Goal: Task Accomplishment & Management: Use online tool/utility

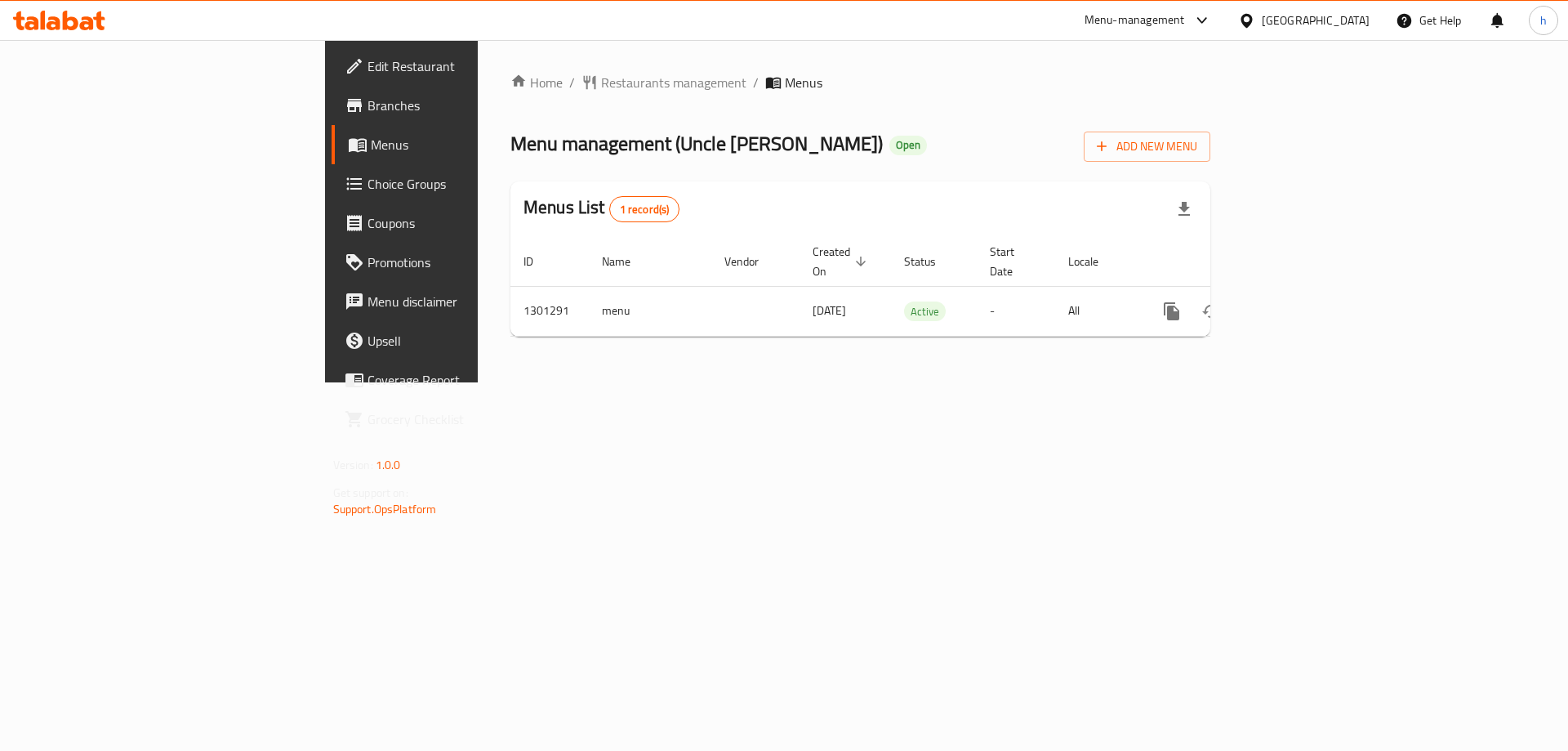
click at [478, 383] on div "Home / Restaurants management / Menus Menu management ( Uncle [PERSON_NAME] ) O…" at bounding box center [860, 211] width 766 height 343
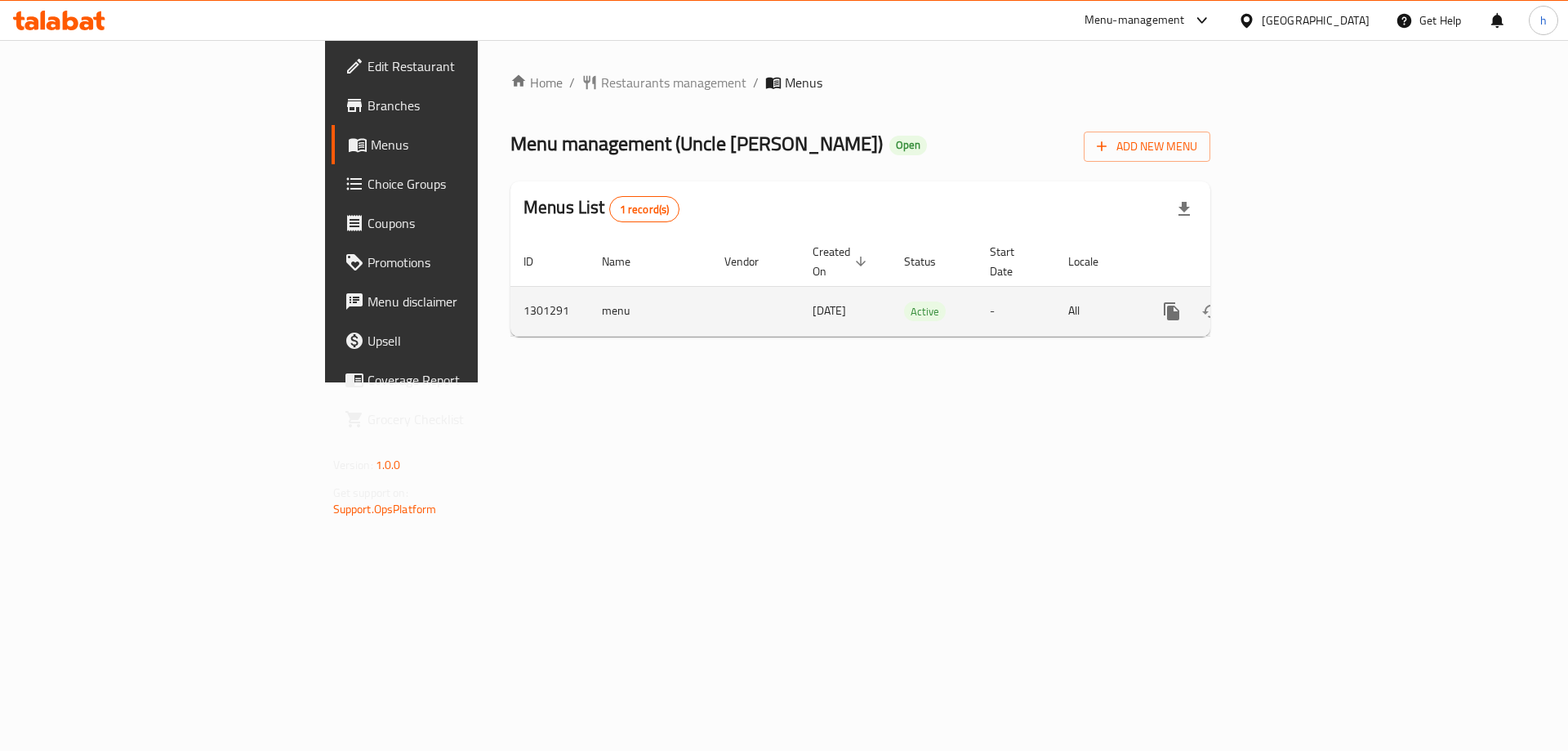
click at [1299, 302] on icon "enhanced table" at bounding box center [1289, 311] width 19 height 19
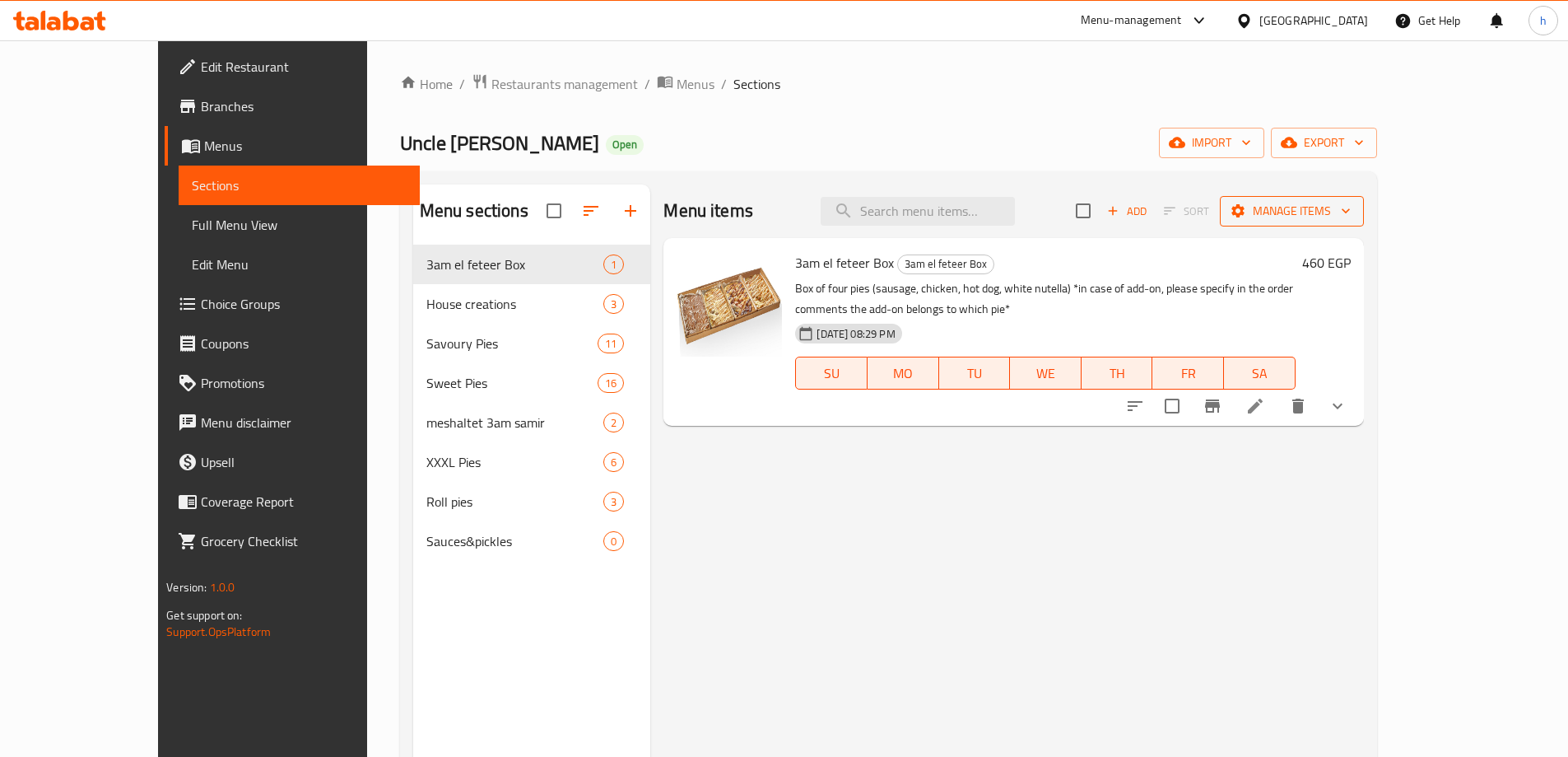
click at [1351, 214] on span "Manage items" at bounding box center [1292, 211] width 118 height 20
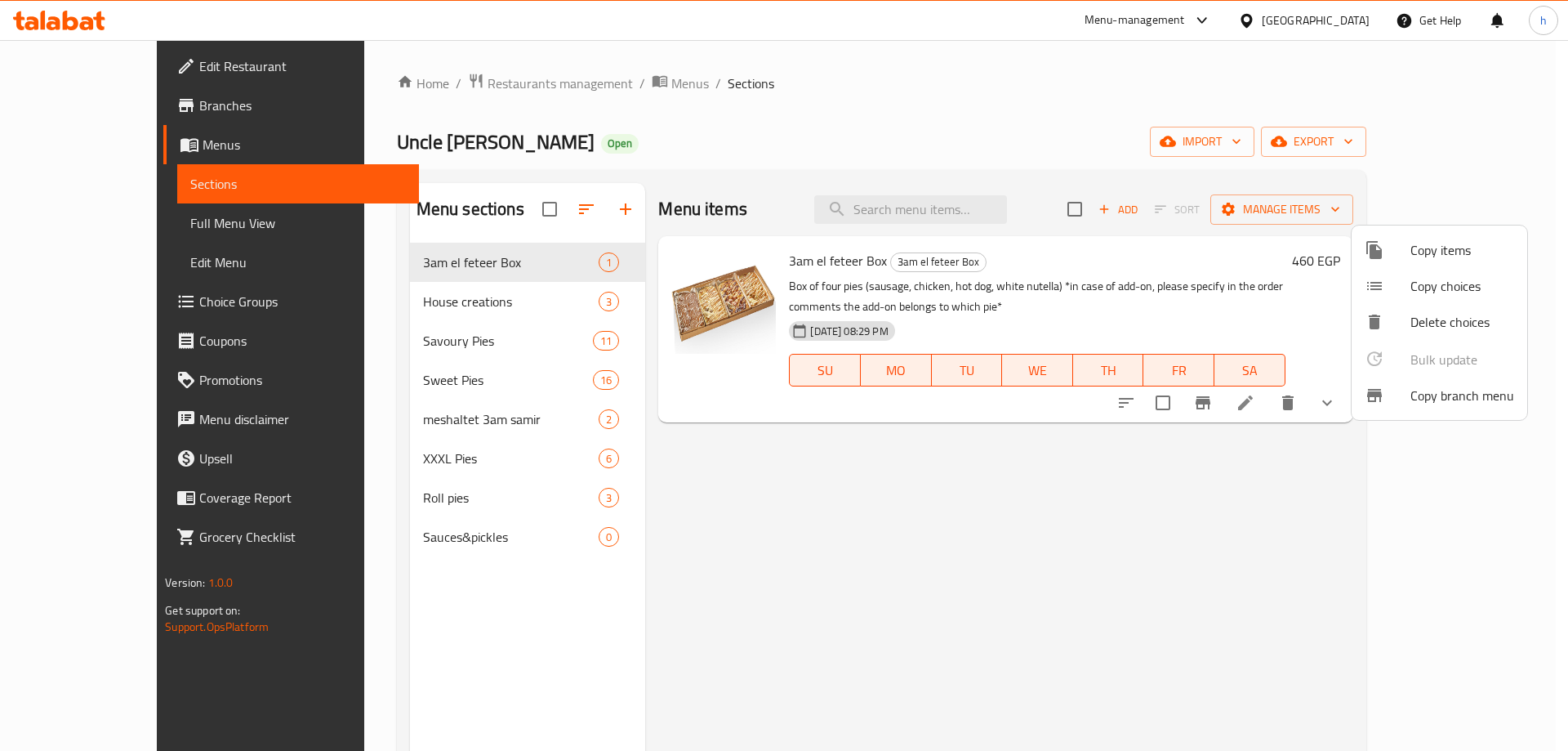
click at [1452, 401] on span "Copy branch menu" at bounding box center [1462, 395] width 104 height 19
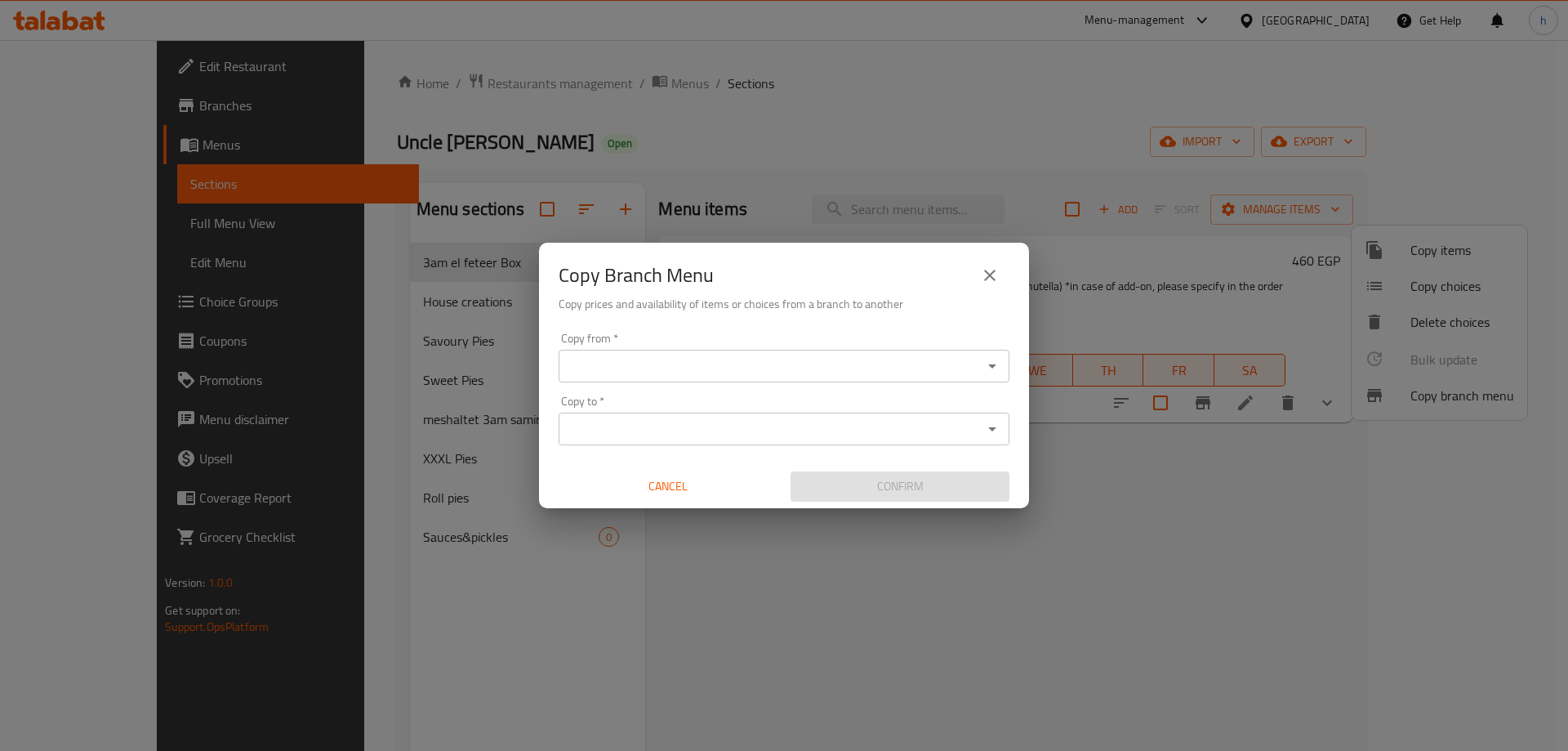
click at [989, 363] on icon "Open" at bounding box center [992, 365] width 19 height 19
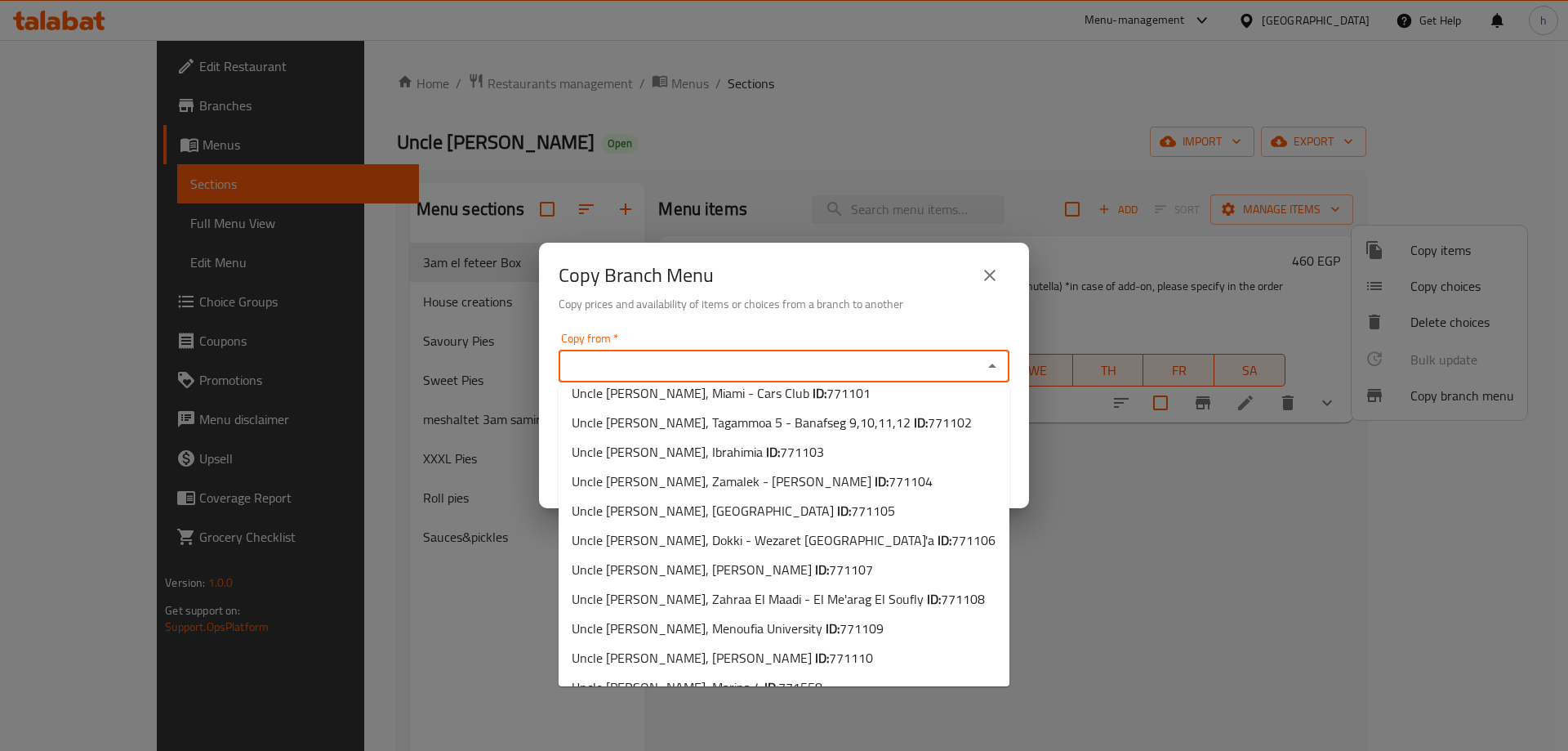
scroll to position [242, 0]
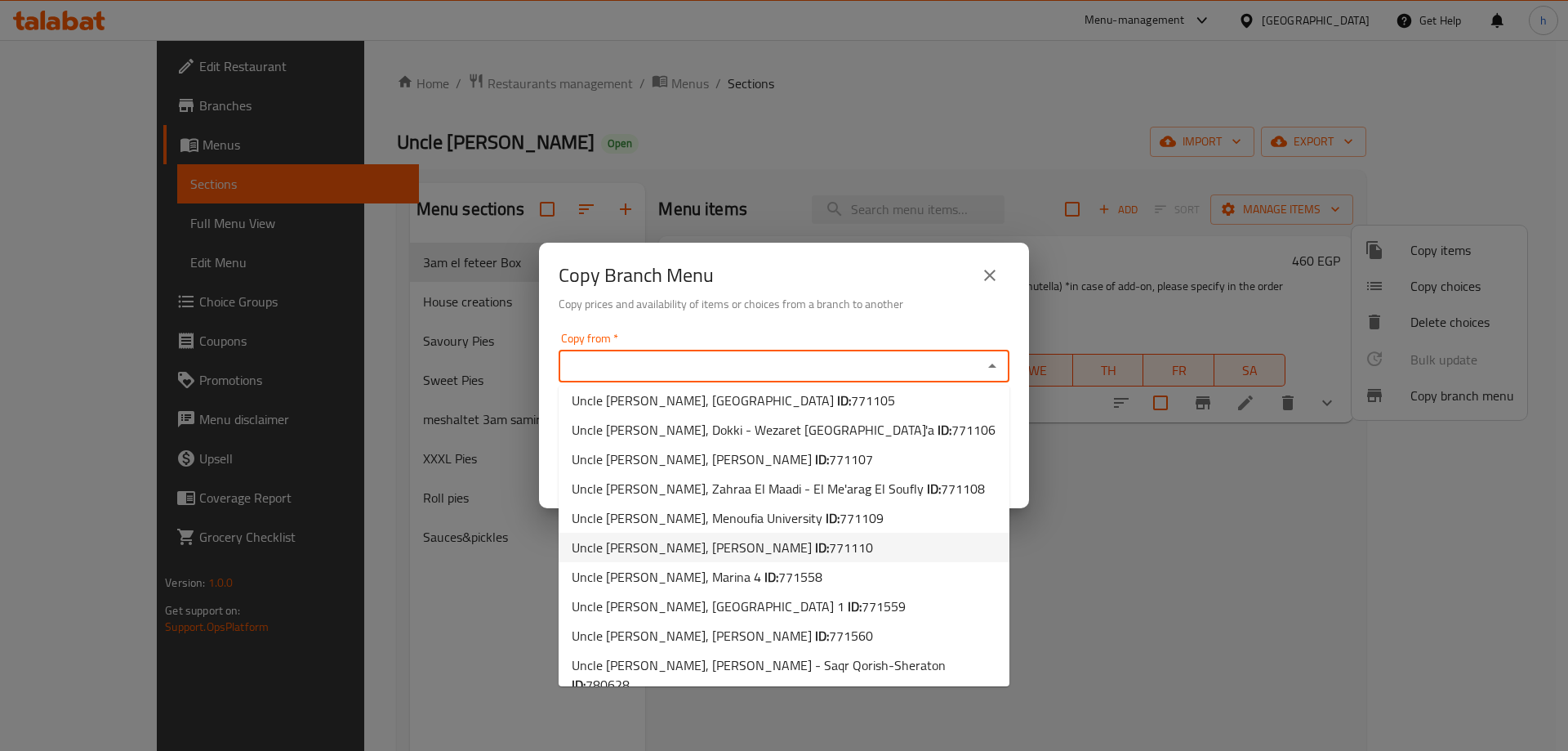
click at [829, 543] on span "771110" at bounding box center [851, 547] width 44 height 24
type input "Uncle [PERSON_NAME], [PERSON_NAME]"
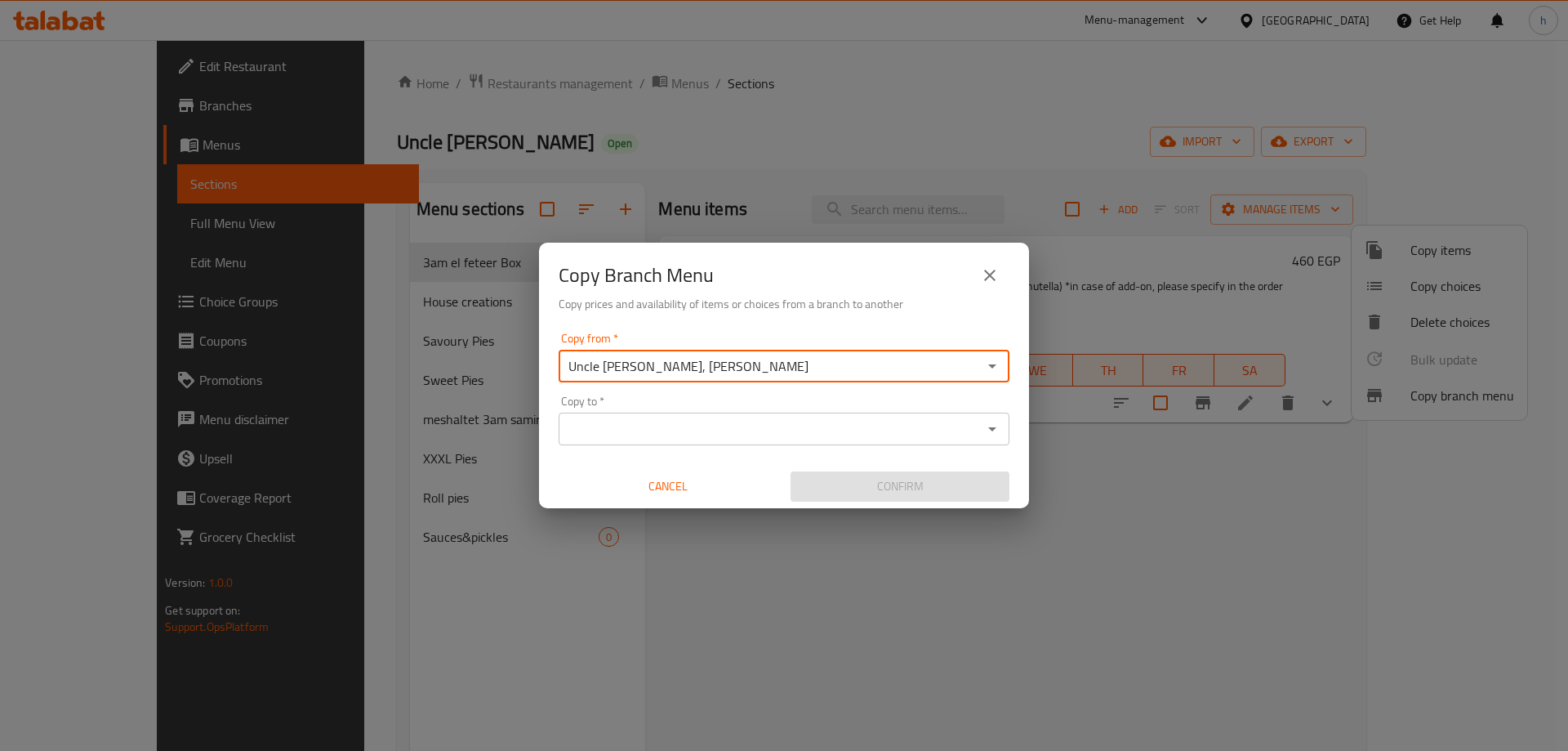
click at [992, 428] on icon "Open" at bounding box center [993, 429] width 8 height 4
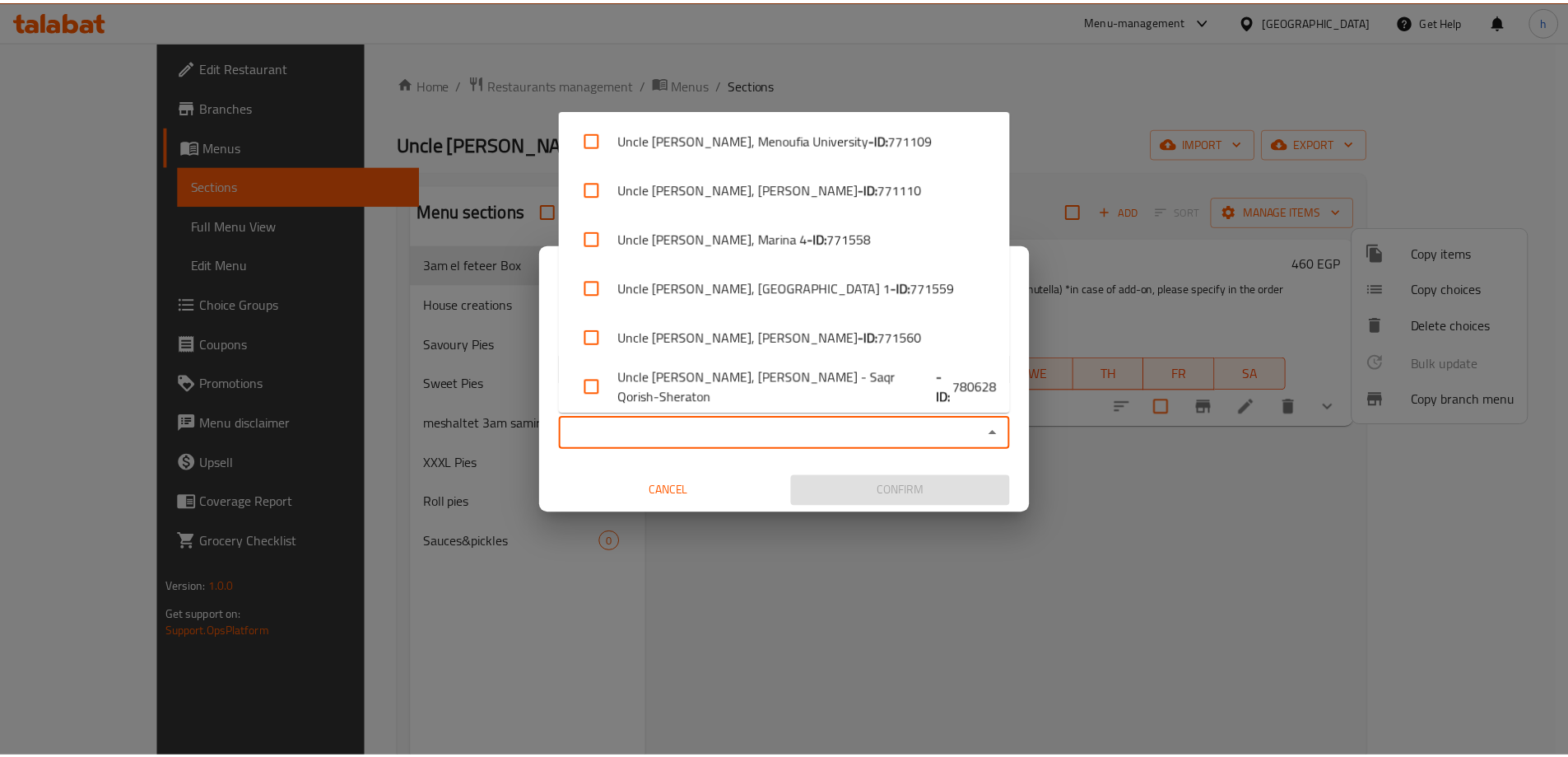
scroll to position [600, 0]
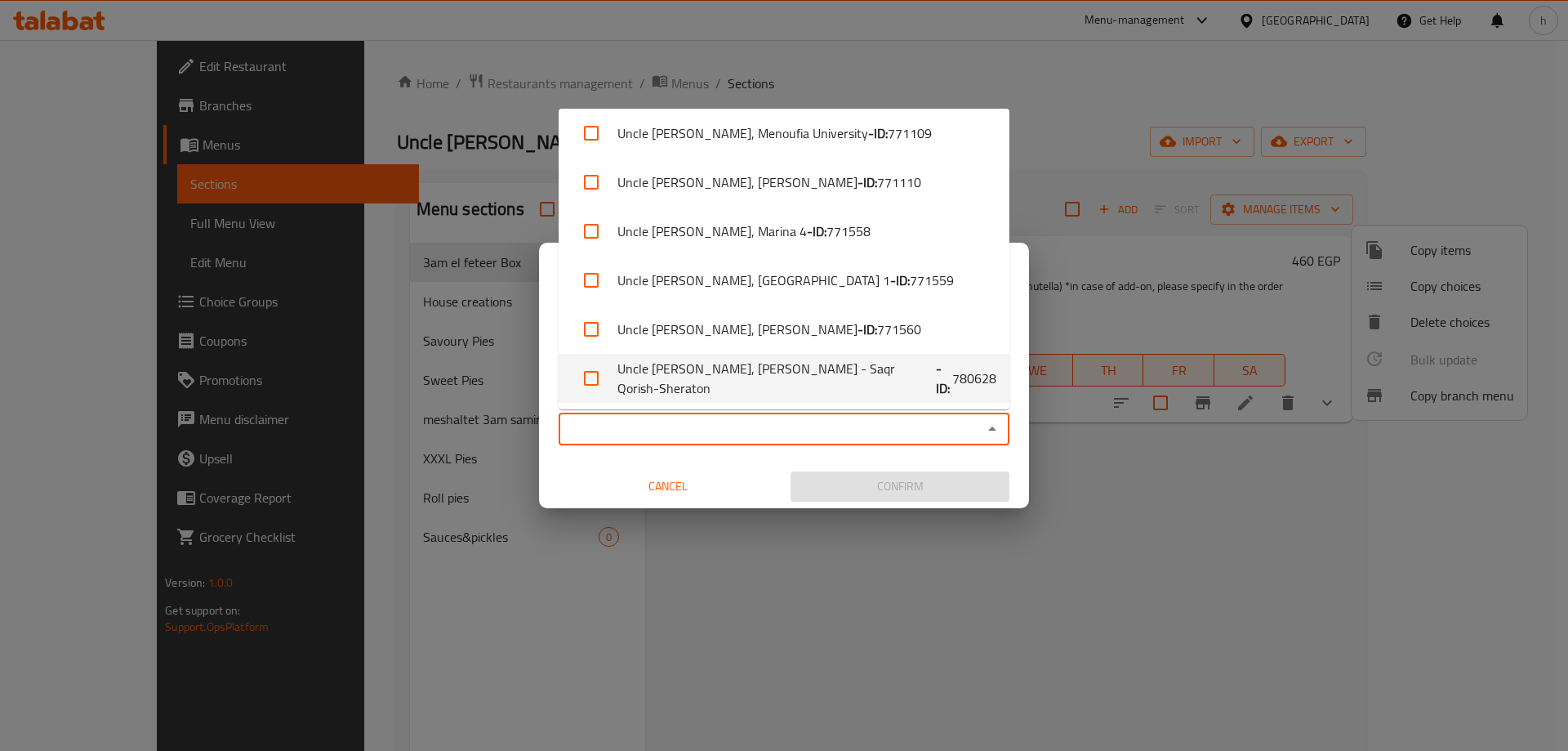
click at [594, 379] on input "checkbox" at bounding box center [591, 378] width 39 height 39
checkbox input "true"
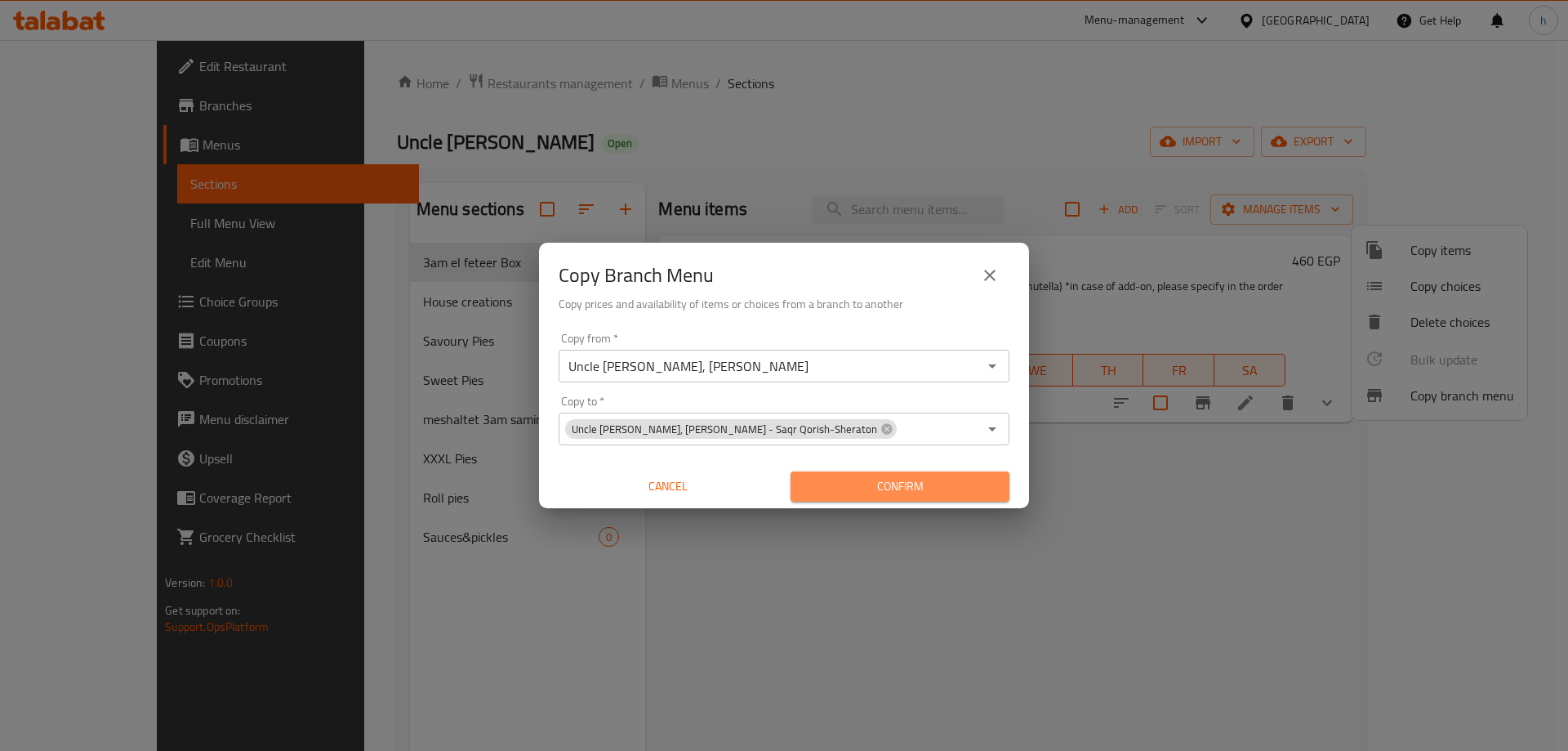
click at [886, 484] on span "Confirm" at bounding box center [899, 486] width 193 height 20
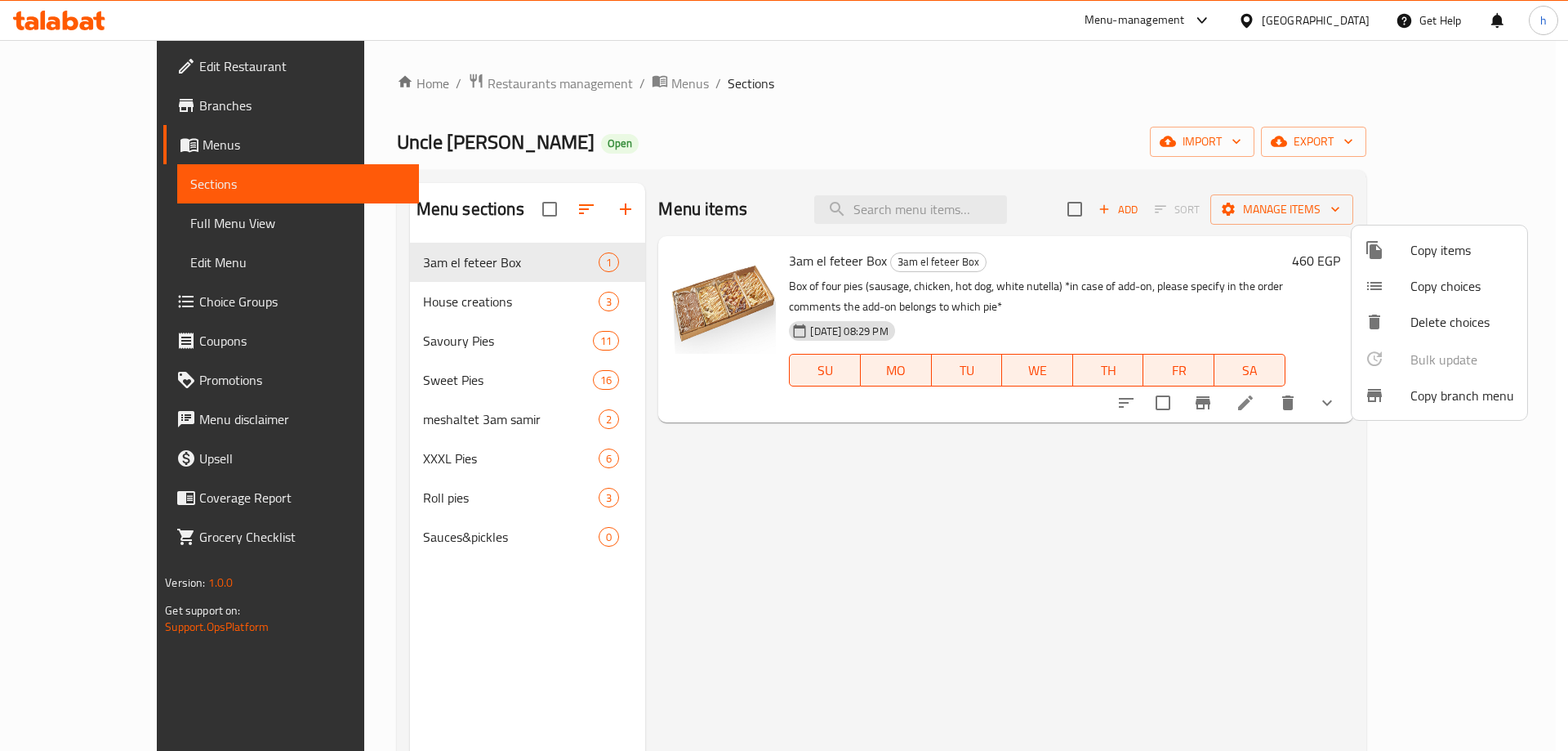
click at [116, 226] on div at bounding box center [784, 375] width 1568 height 751
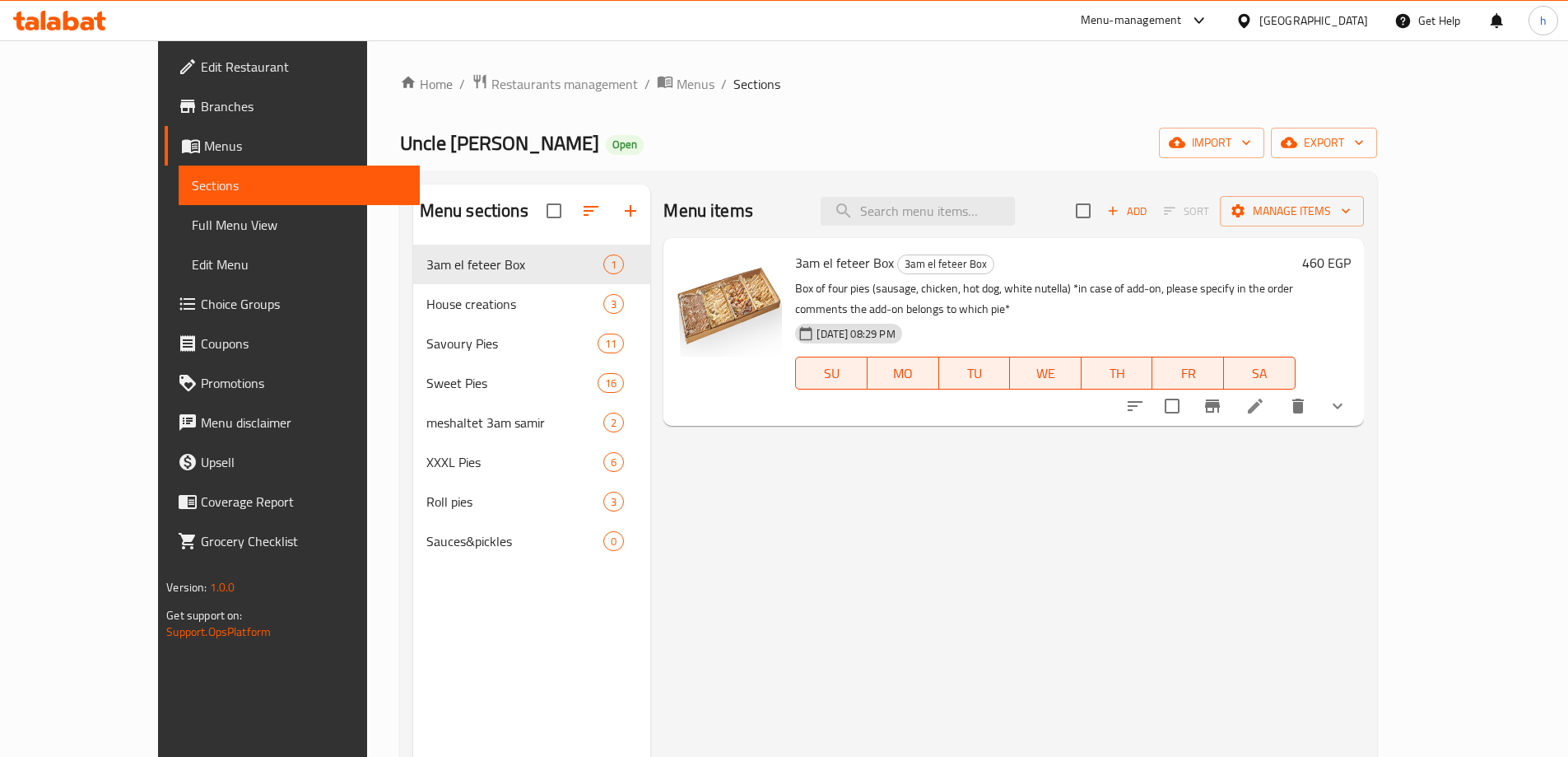
click at [192, 227] on span "Full Menu View" at bounding box center [299, 224] width 215 height 19
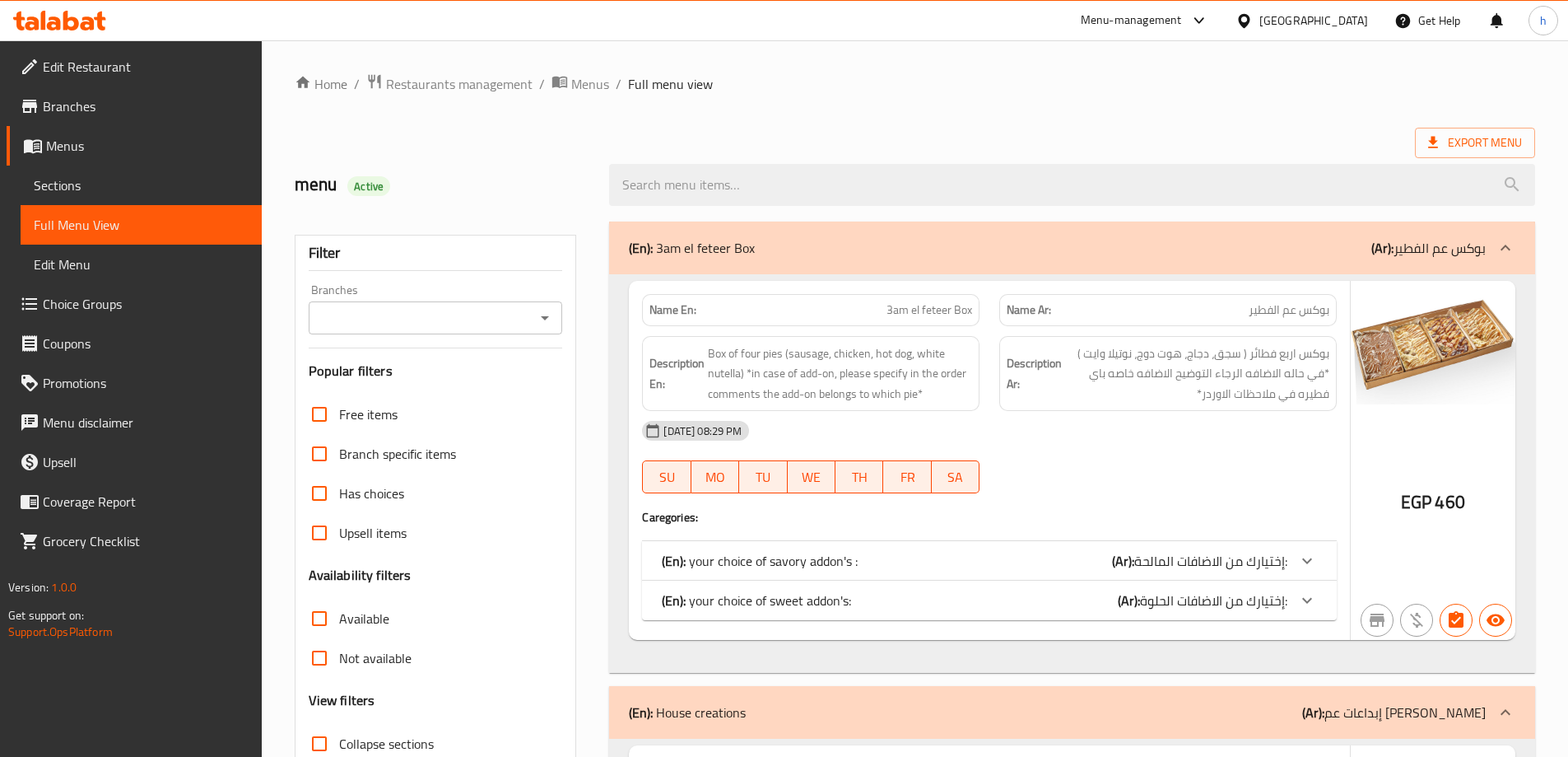
scroll to position [329, 0]
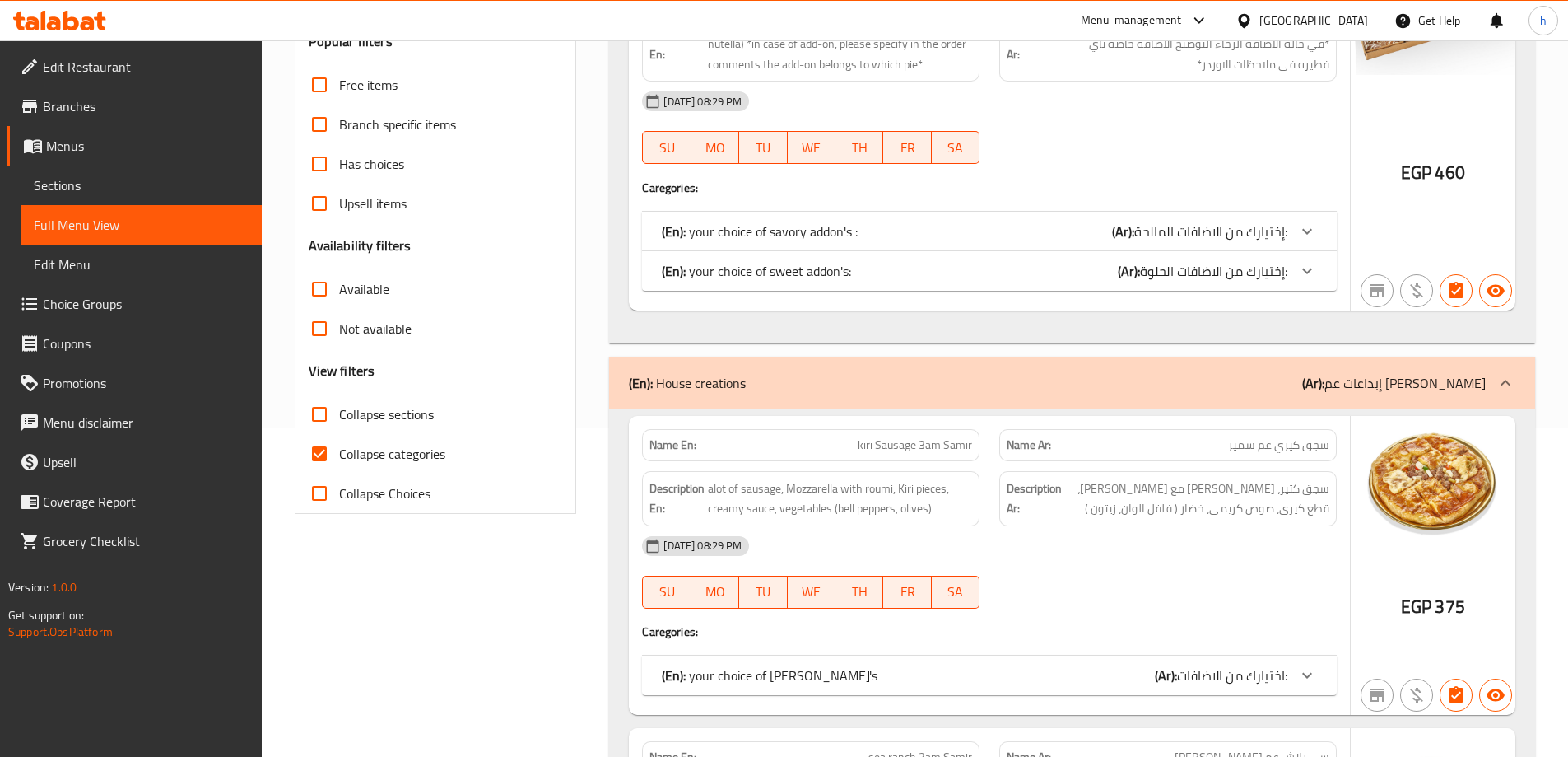
click at [383, 457] on span "Collapse categories" at bounding box center [392, 453] width 106 height 19
click at [339, 457] on input "Collapse categories" at bounding box center [319, 453] width 40 height 40
checkbox input "false"
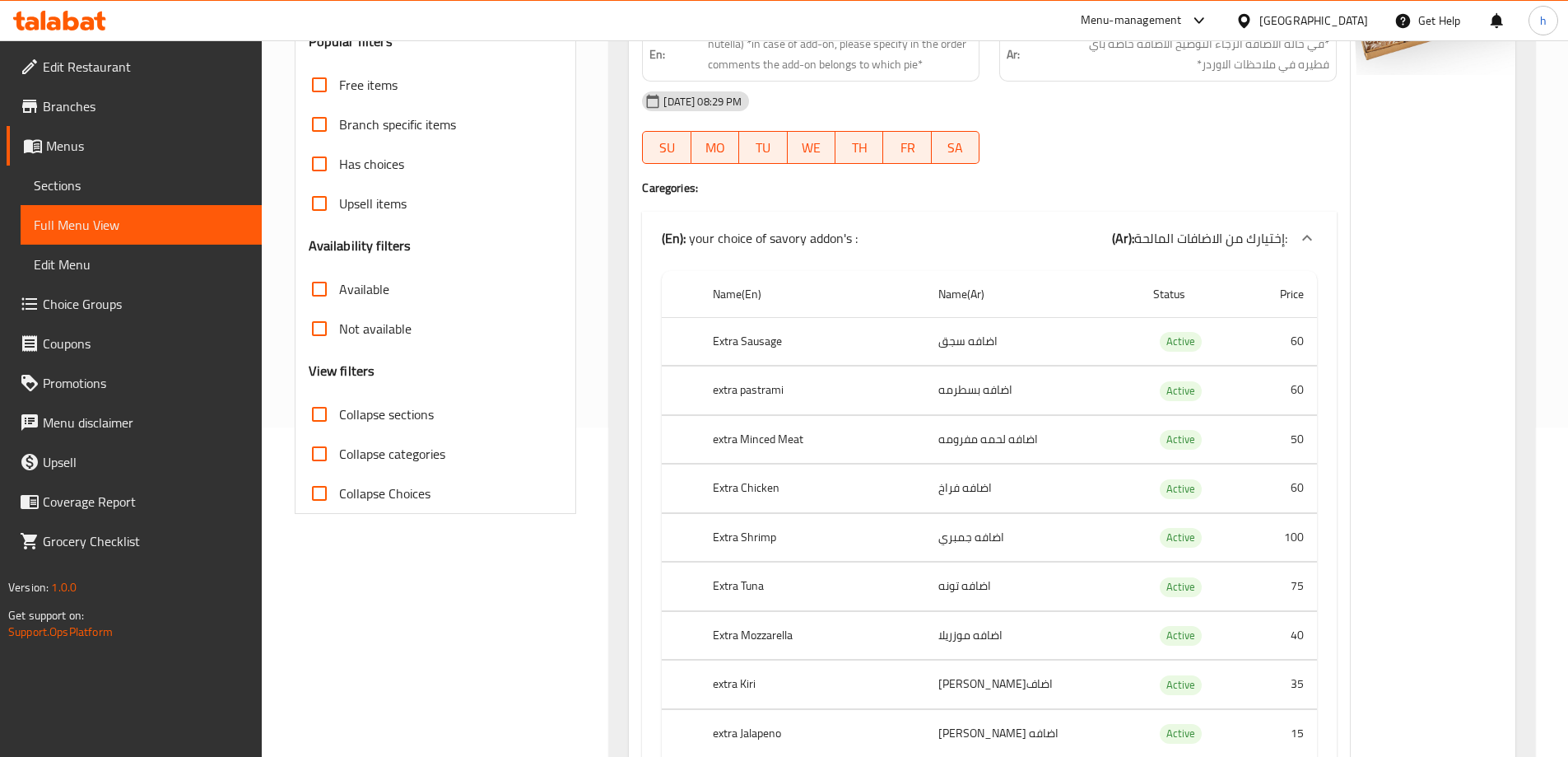
scroll to position [0, 0]
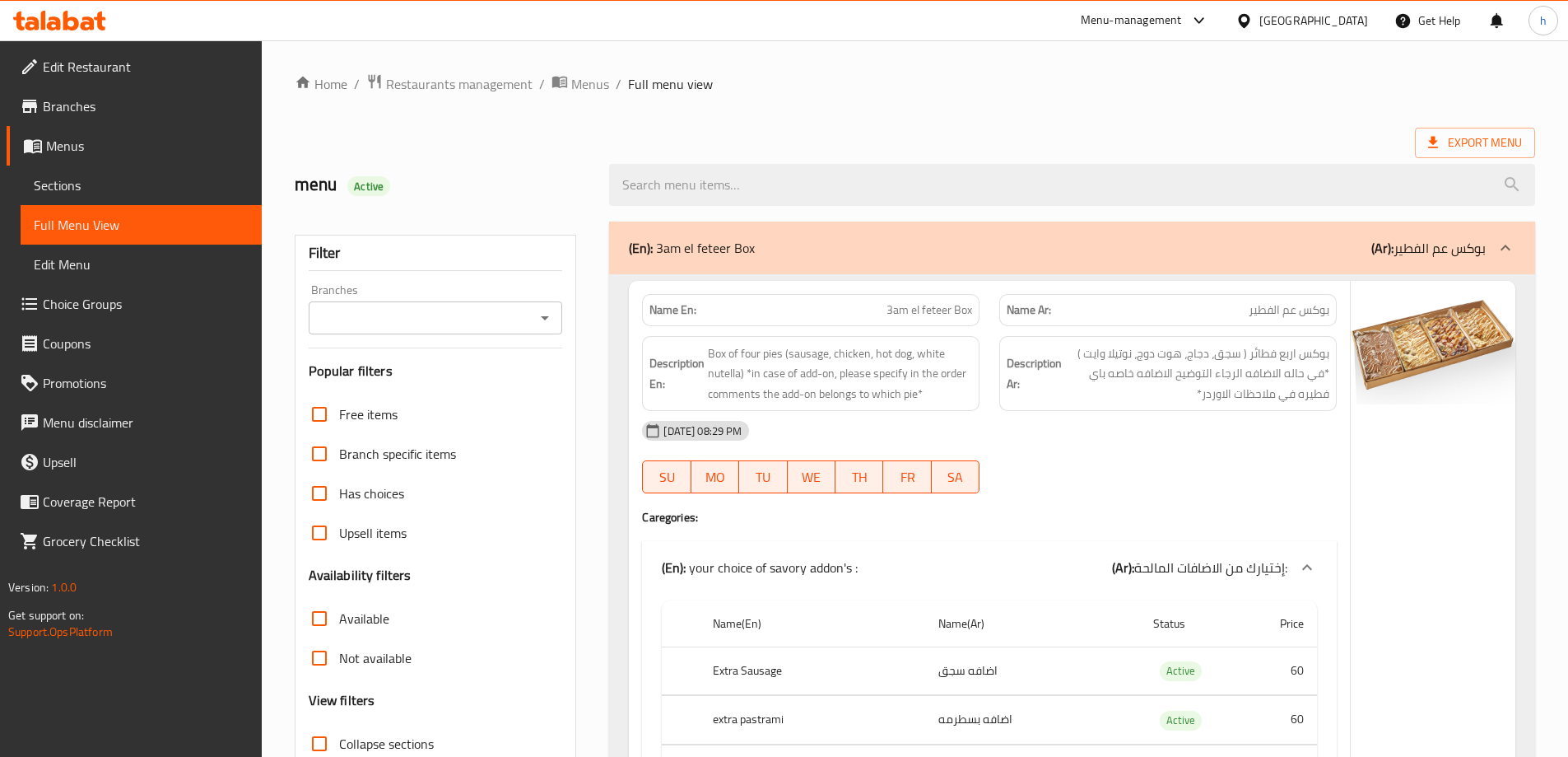
click at [539, 309] on icon "Open" at bounding box center [545, 317] width 19 height 19
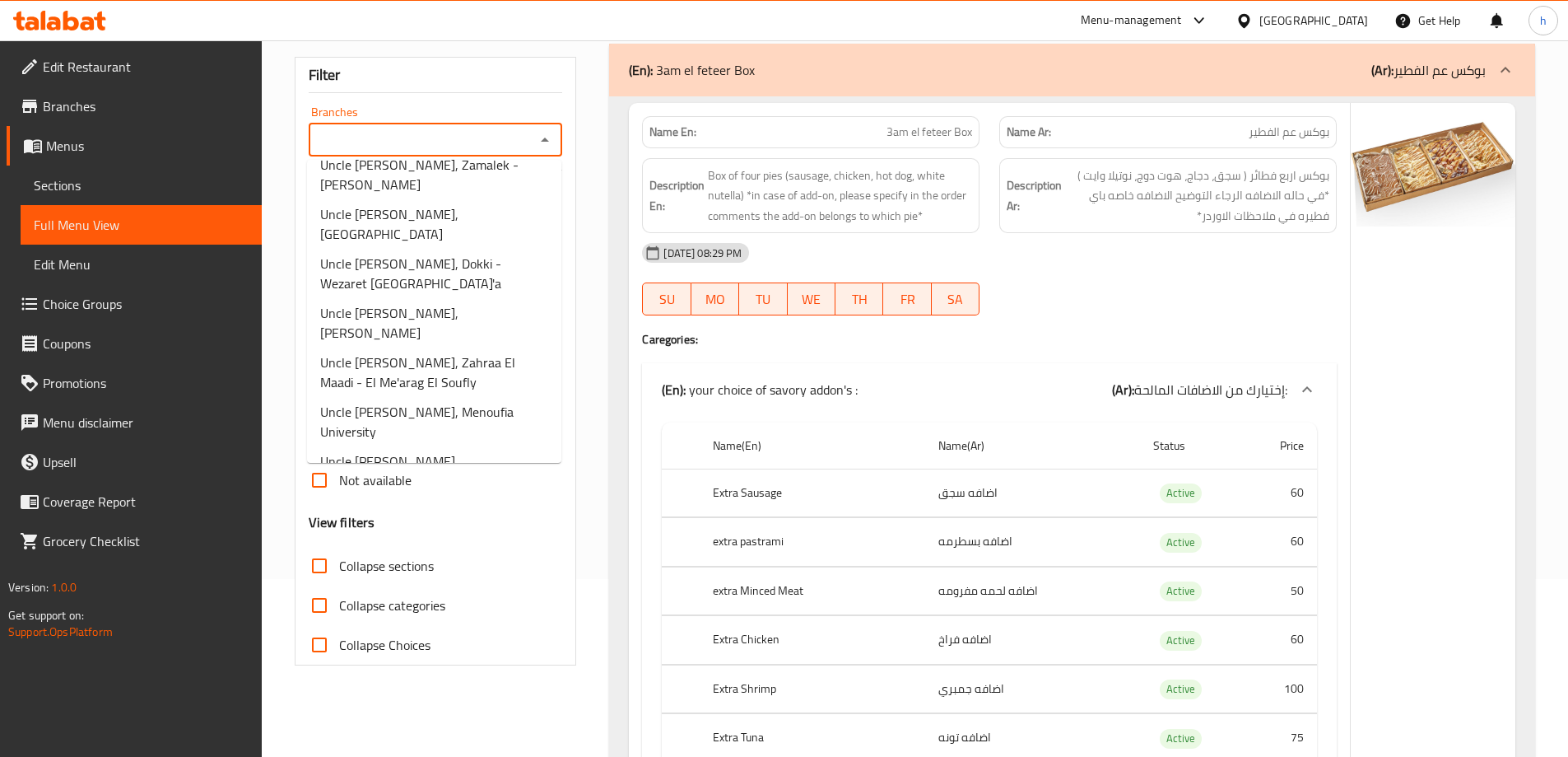
scroll to position [329, 0]
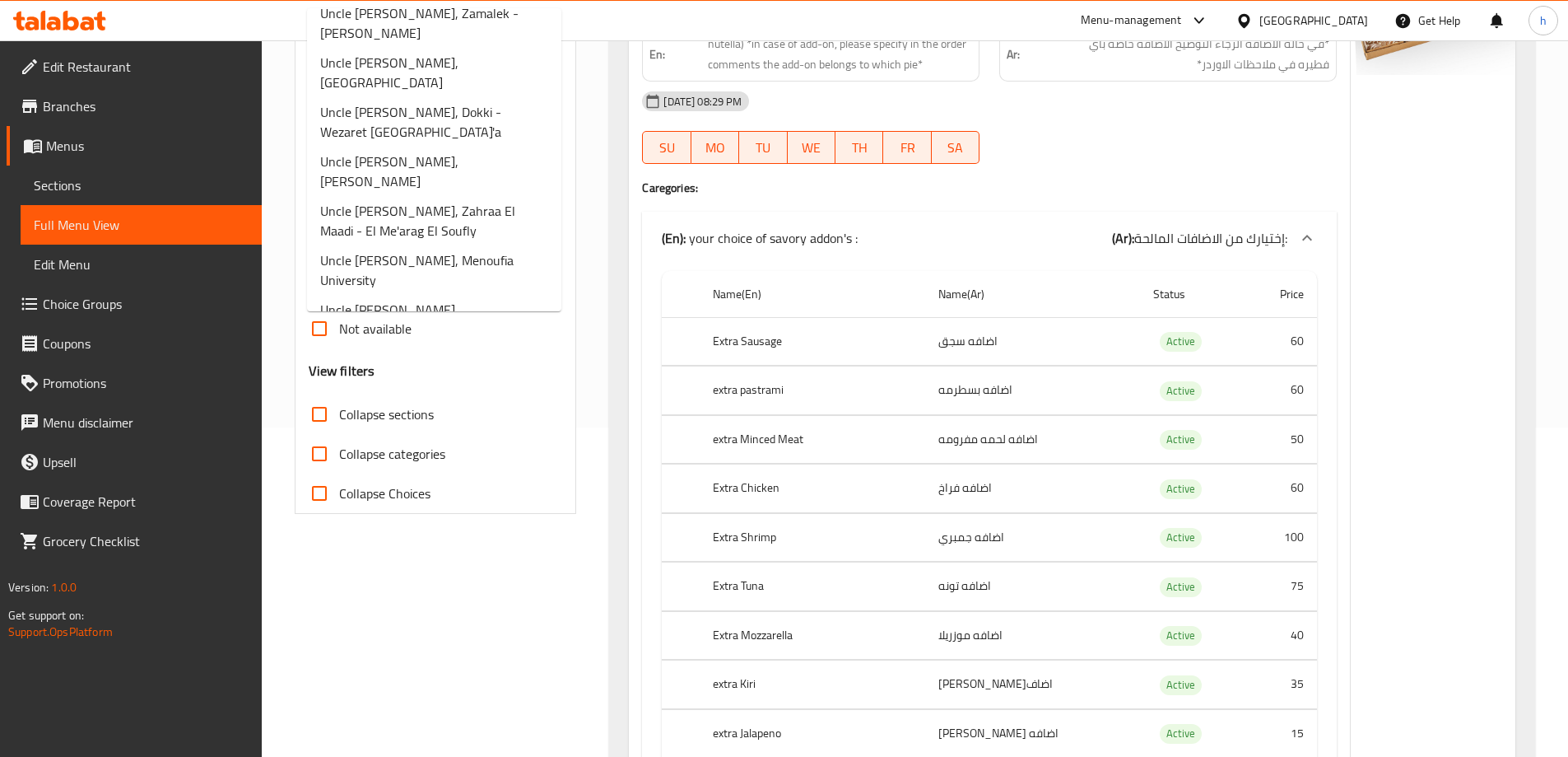
click at [395, 477] on span "Uncle [PERSON_NAME], [PERSON_NAME] - Saqr Qorish-Sheraton" at bounding box center [433, 507] width 228 height 59
type input "Uncle [PERSON_NAME], [PERSON_NAME] - Saqr Qorish-Sheraton"
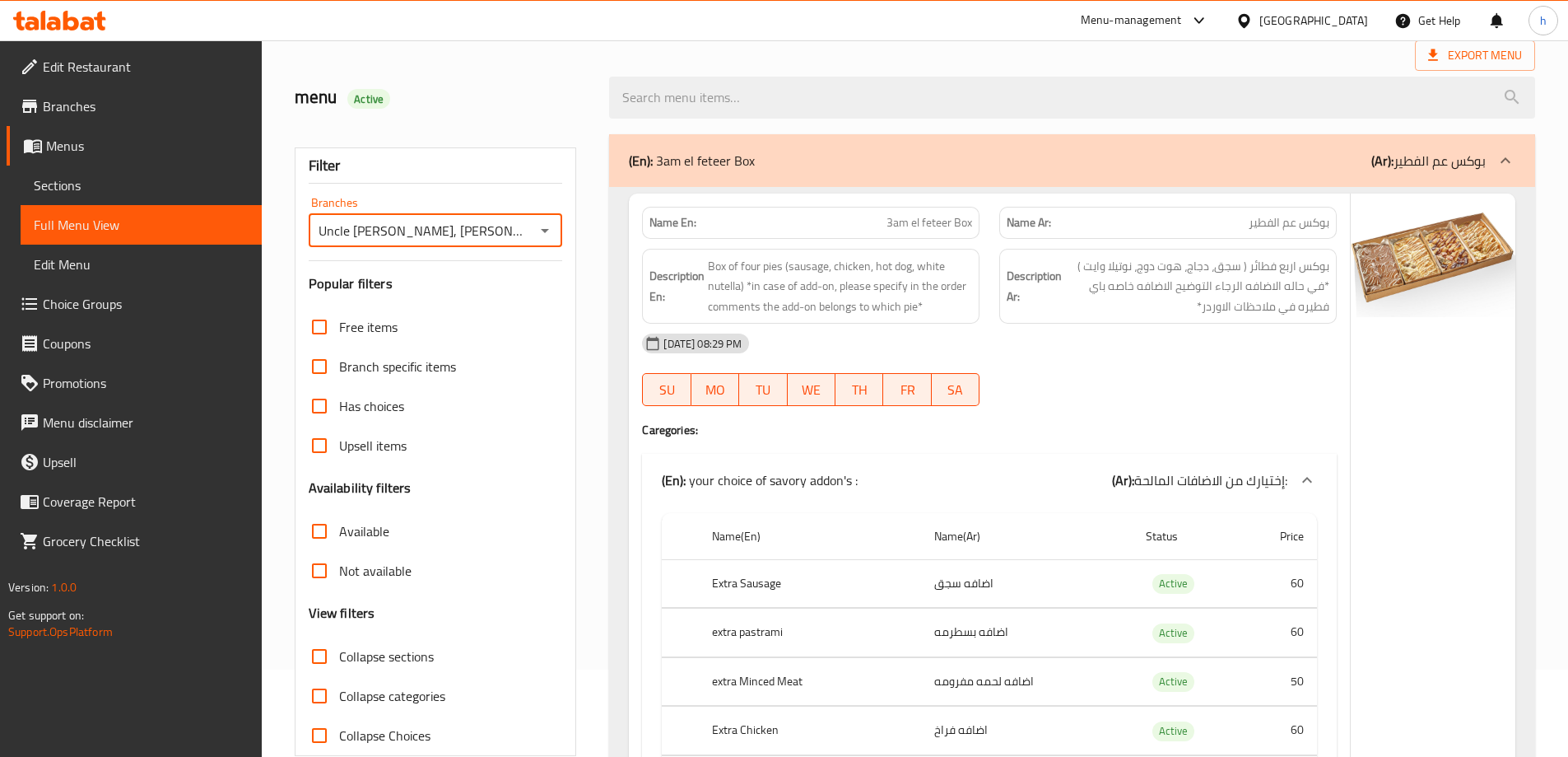
scroll to position [0, 0]
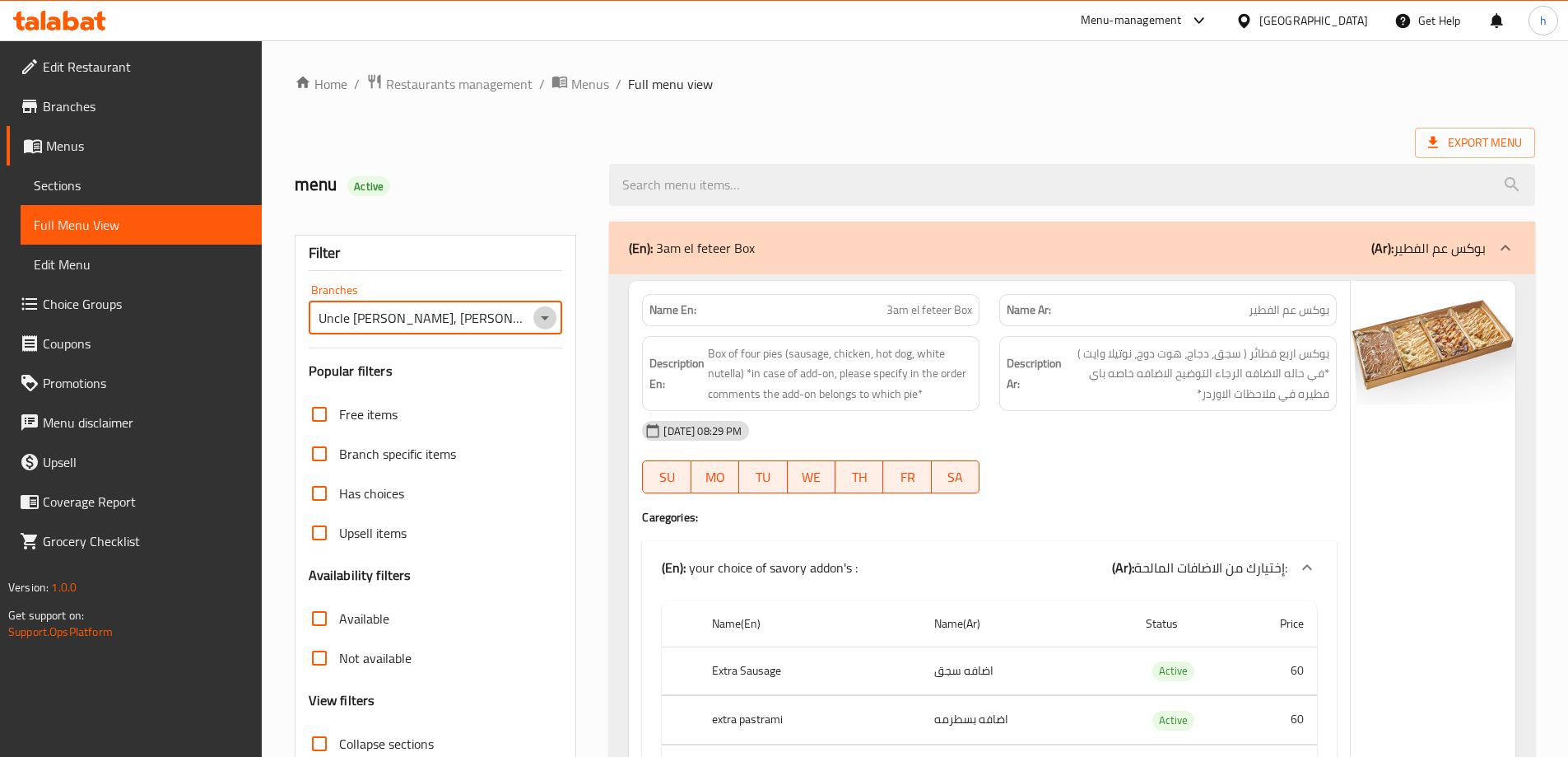
click at [550, 312] on icon "Open" at bounding box center [545, 317] width 19 height 19
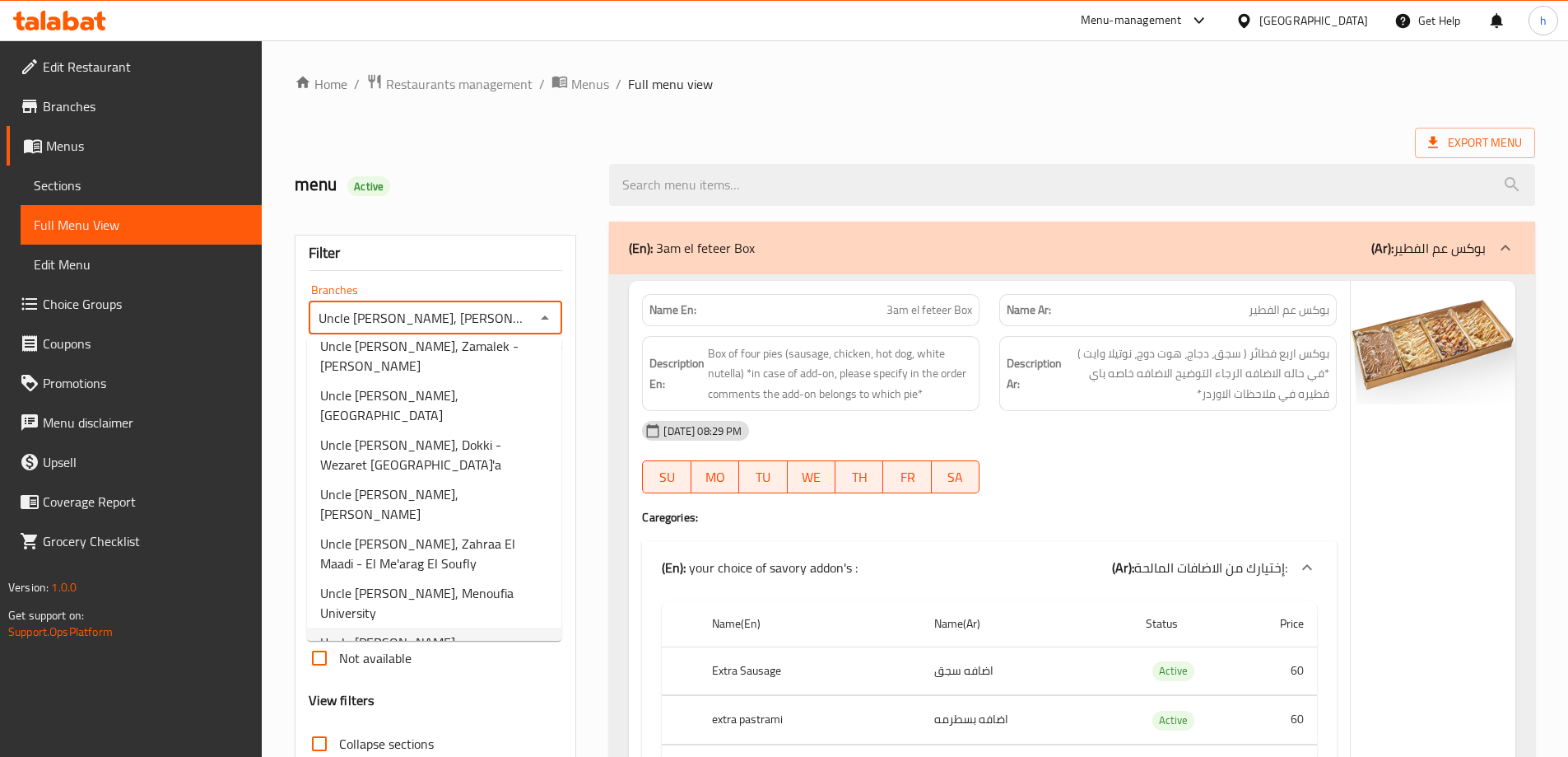
scroll to position [353, 0]
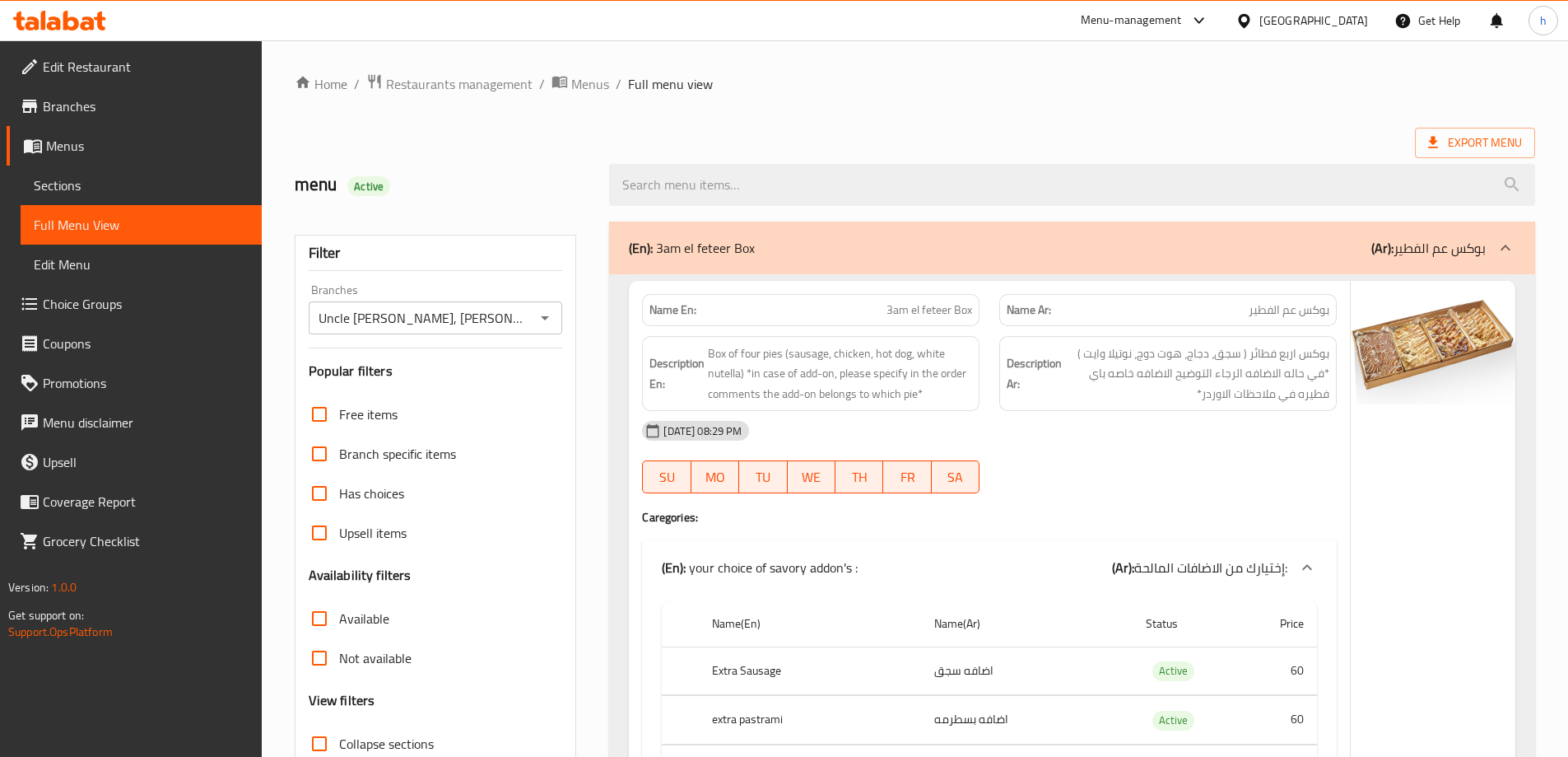
click at [556, 389] on div "Filter Branches Uncle [PERSON_NAME], Masaken Sheraton - Saqr Qorish-Sheraton Br…" at bounding box center [436, 539] width 283 height 609
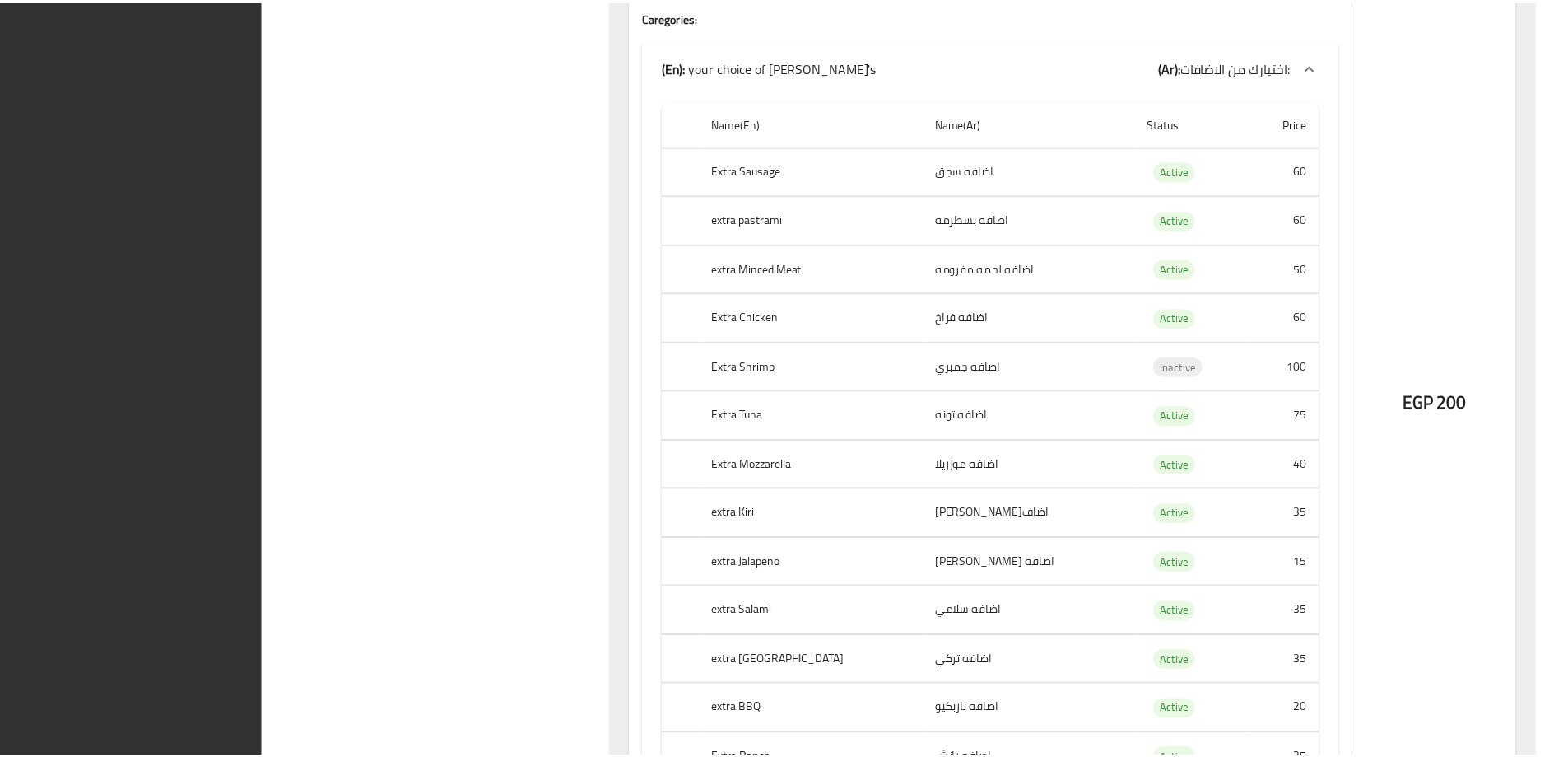
scroll to position [45758, 0]
